Goal: Task Accomplishment & Management: Complete application form

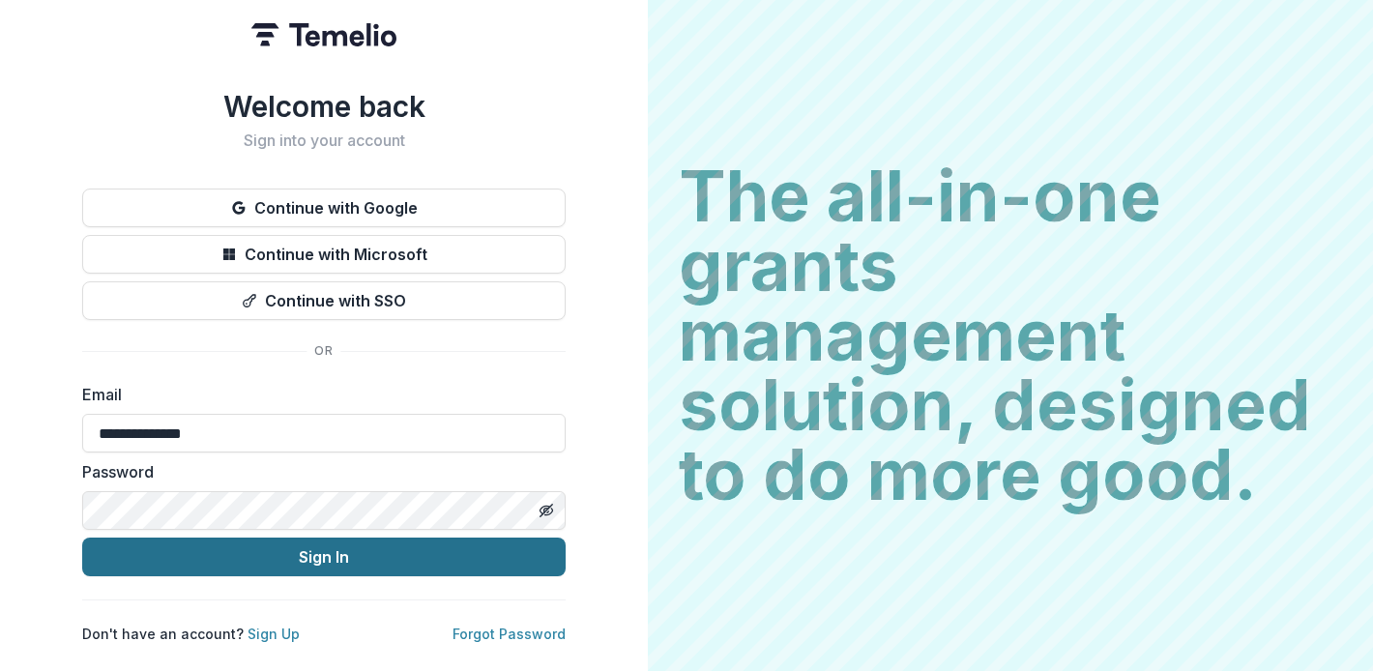
click at [204, 556] on button "Sign In" at bounding box center [323, 556] width 483 height 39
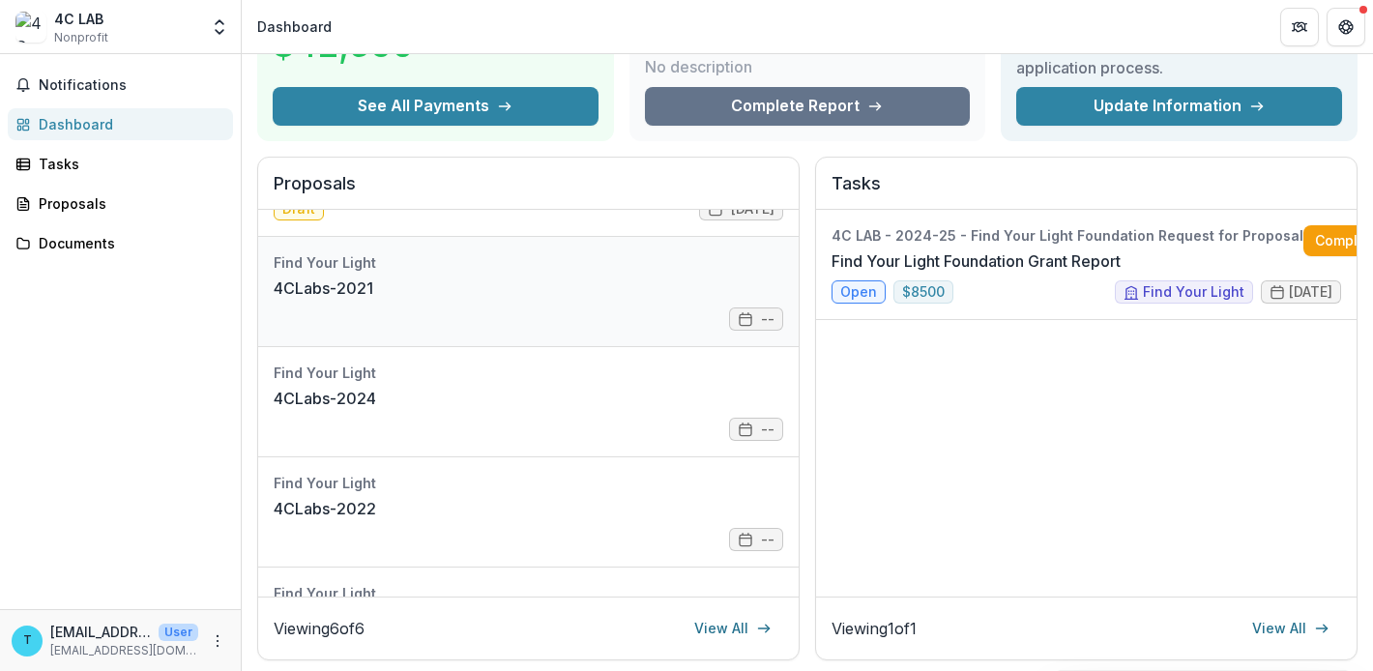
scroll to position [290, 0]
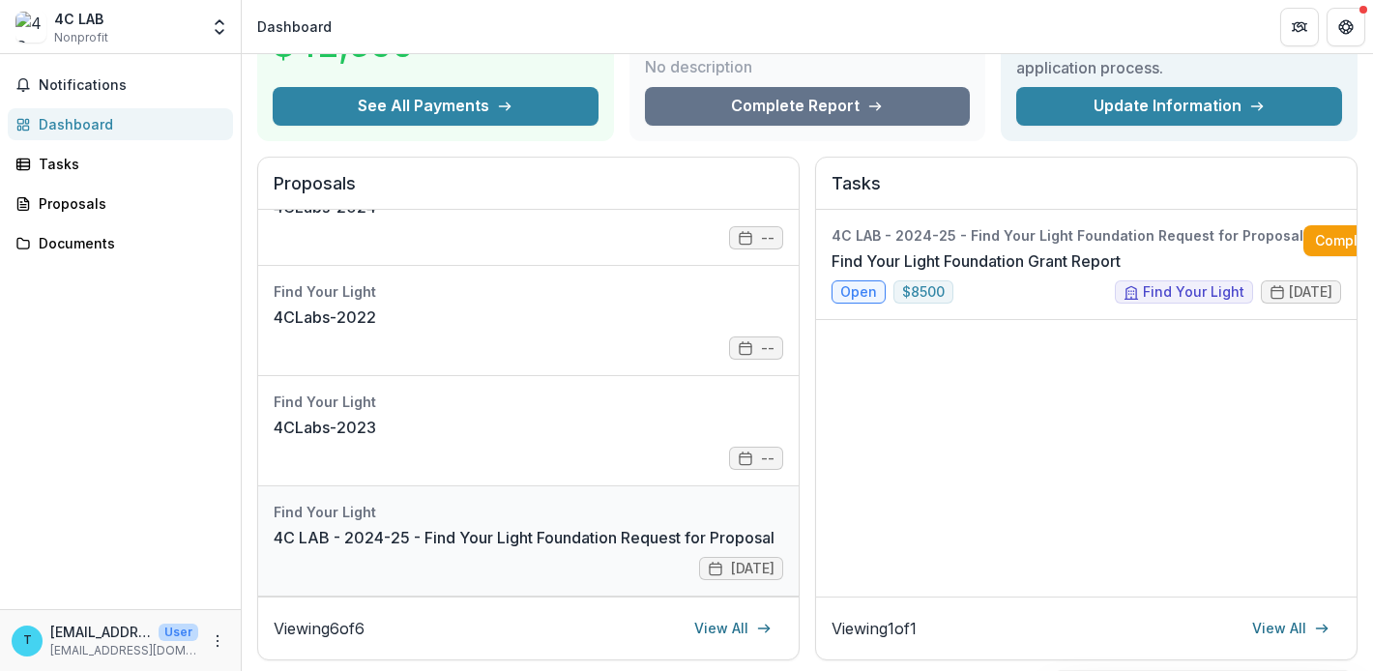
click at [416, 526] on link "4C LAB - 2024-25 - Find Your Light Foundation Request for Proposal" at bounding box center [524, 537] width 501 height 23
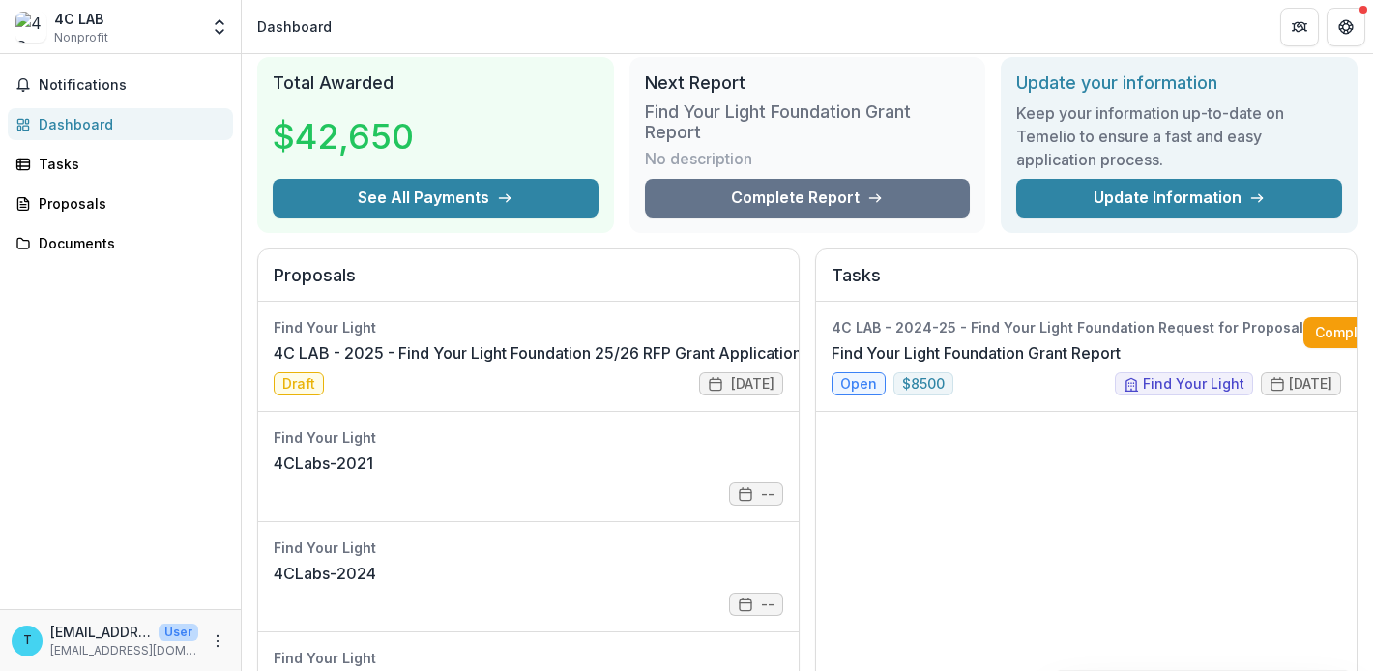
scroll to position [8, 0]
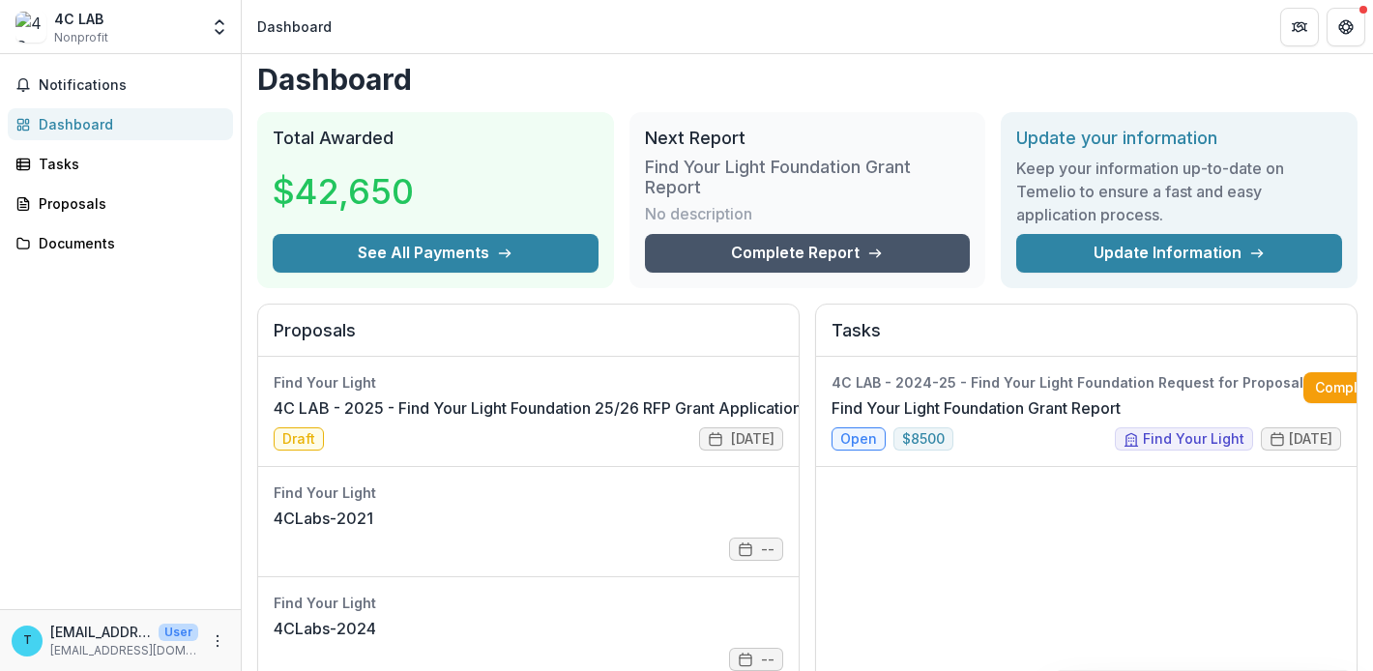
click at [767, 251] on link "Complete Report" at bounding box center [808, 253] width 326 height 39
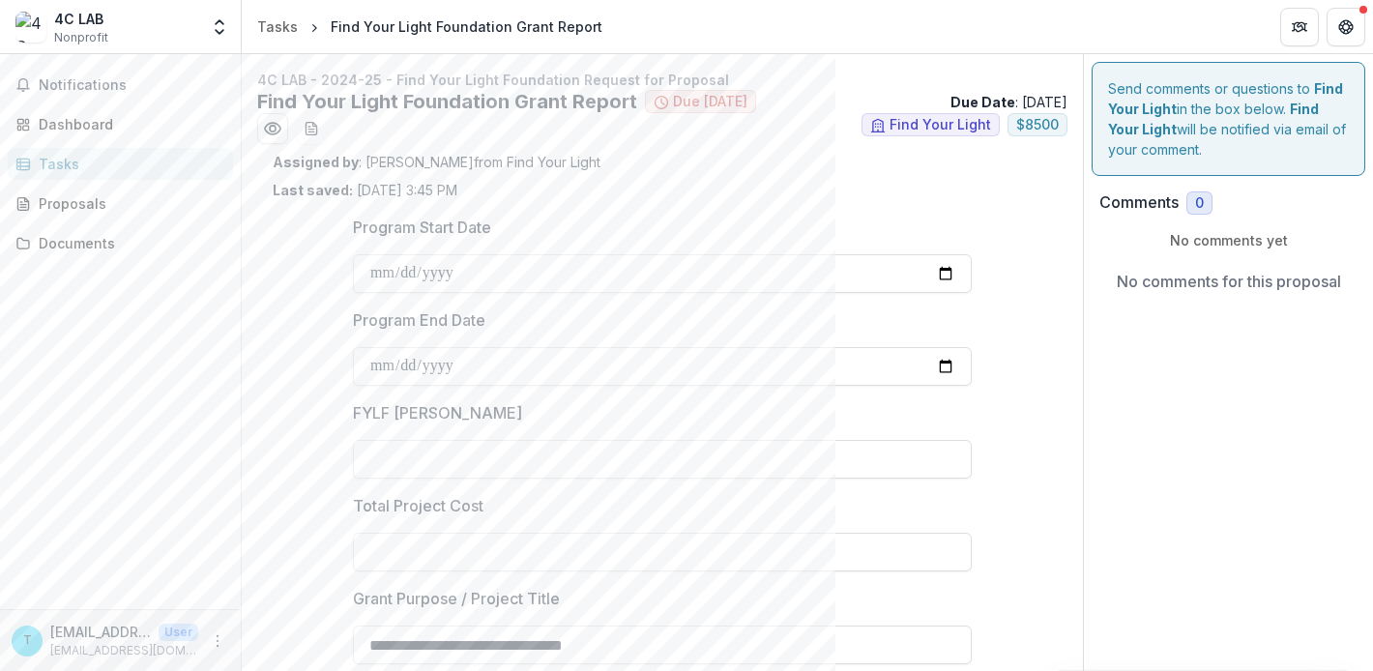
type input "******"
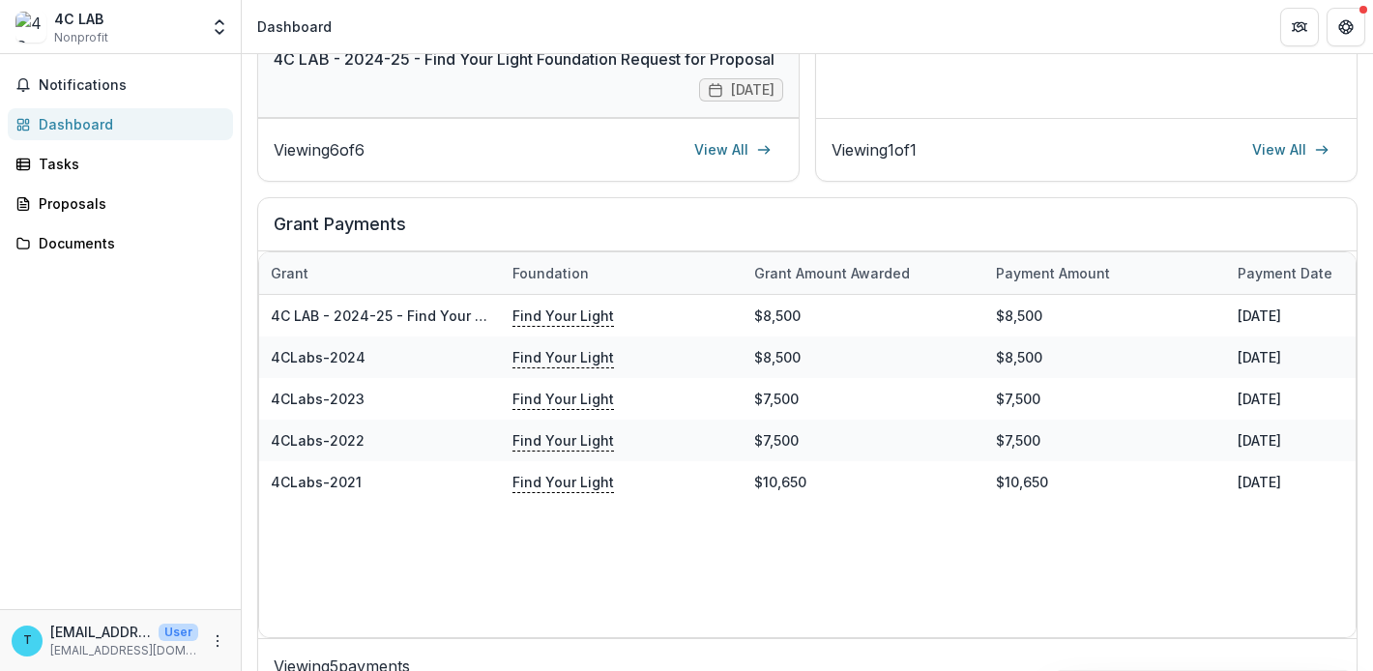
scroll to position [448, 0]
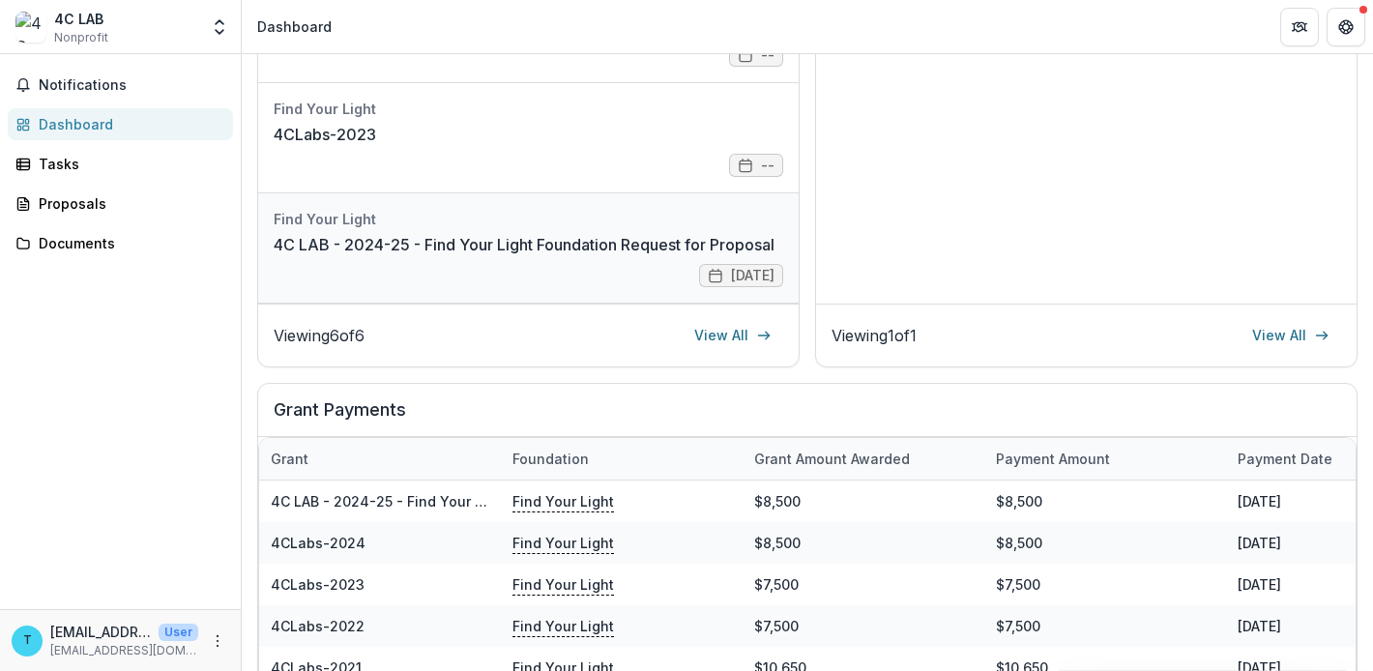
click at [450, 238] on link "4C LAB - 2024-25 - Find Your Light Foundation Request for Proposal" at bounding box center [524, 244] width 501 height 23
